Goal: Find specific page/section: Find specific page/section

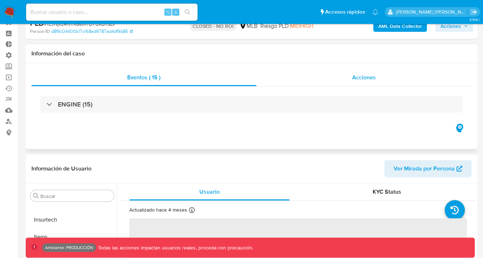
scroll to position [32, 0]
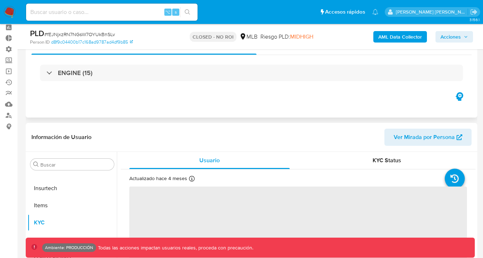
click at [162, 82] on div "ENGINE (15)" at bounding box center [251, 73] width 440 height 36
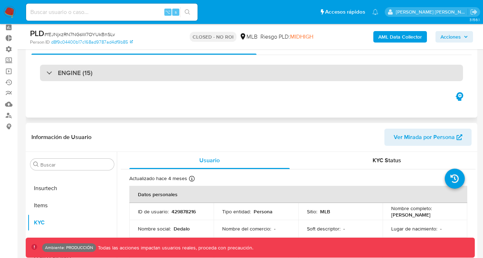
click at [161, 73] on div "ENGINE (15)" at bounding box center [251, 73] width 423 height 16
select select "10"
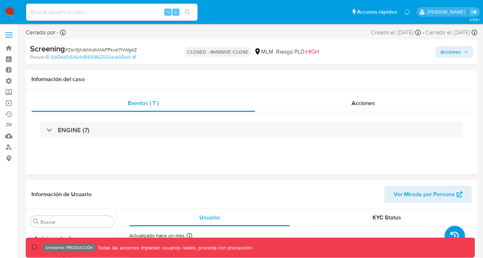
select select "10"
